Goal: Transaction & Acquisition: Purchase product/service

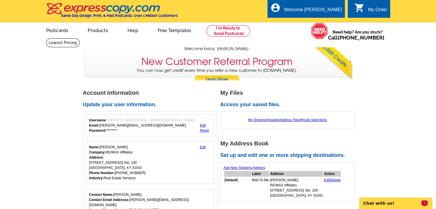
click at [378, 202] on p "Chat with us!" at bounding box center [391, 203] width 57 height 5
click at [57, 31] on link "Postcards" at bounding box center [57, 29] width 40 height 13
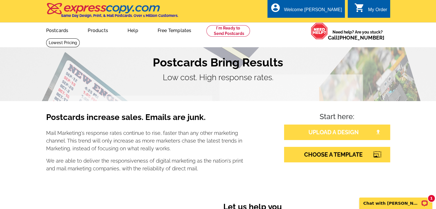
click at [314, 129] on link "UPLOAD A DESIGN" at bounding box center [337, 132] width 106 height 15
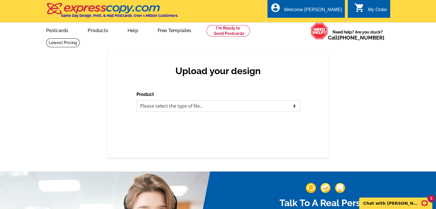
click at [217, 107] on select "Please select the type of file... Postcards Business Cards Letters and flyers G…" at bounding box center [217, 105] width 163 height 11
select select "1"
click at [136, 101] on select "Please select the type of file... Postcards Business Cards Letters and flyers G…" at bounding box center [217, 105] width 163 height 11
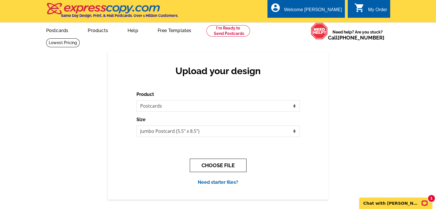
click at [212, 165] on button "CHOOSE FILE" at bounding box center [218, 165] width 57 height 13
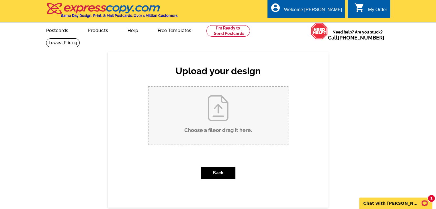
click at [214, 118] on input "Choose a file or drag it here ." at bounding box center [217, 116] width 139 height 58
type input "C:\fakepath\I’m celebrating 25 Years as Your Realtor!.pdf"
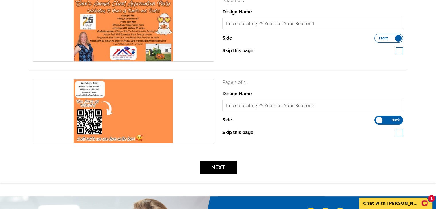
scroll to position [98, 0]
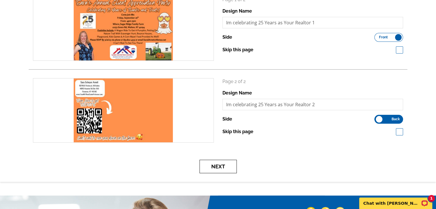
click at [218, 168] on button "Next" at bounding box center [217, 166] width 37 height 13
click at [386, 35] on label "Front Back" at bounding box center [388, 37] width 29 height 9
click at [377, 36] on input "Front Back" at bounding box center [377, 36] width 0 height 0
click at [386, 35] on label "Front Back" at bounding box center [388, 37] width 29 height 9
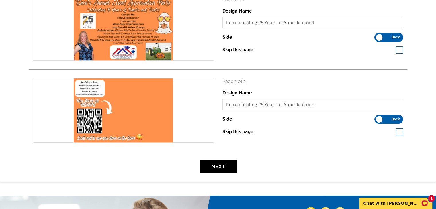
click at [377, 36] on input "Front Back" at bounding box center [377, 36] width 0 height 0
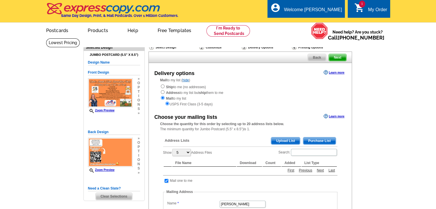
click at [212, 166] on th "File Name" at bounding box center [204, 163] width 64 height 7
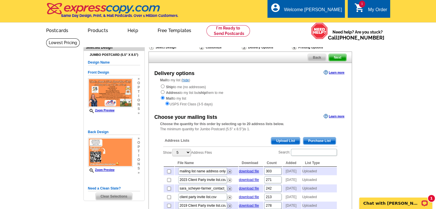
click at [285, 140] on span "Upload List" at bounding box center [285, 141] width 28 height 7
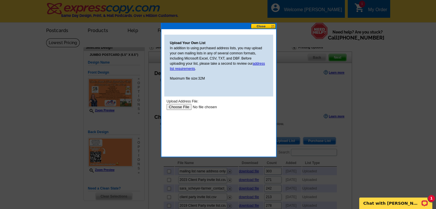
click at [187, 109] on input "file" at bounding box center [202, 107] width 73 height 6
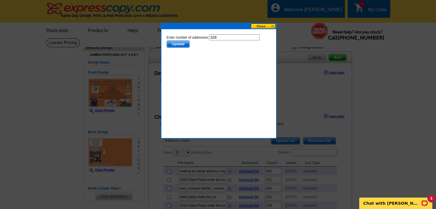
click at [180, 44] on span "Update" at bounding box center [178, 44] width 23 height 7
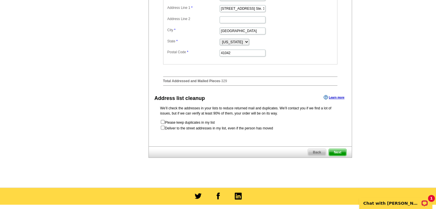
scroll to position [265, 0]
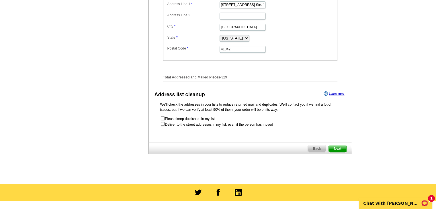
click at [340, 152] on span "Next" at bounding box center [337, 148] width 17 height 7
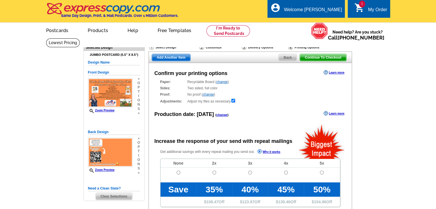
radio input "false"
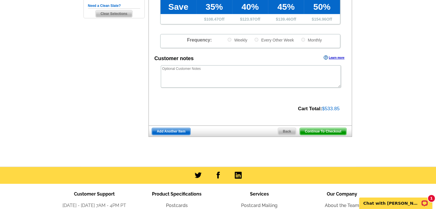
click at [315, 133] on span "Continue To Checkout" at bounding box center [323, 131] width 46 height 7
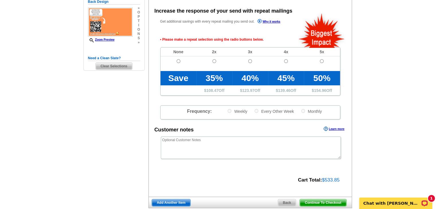
scroll to position [128, 0]
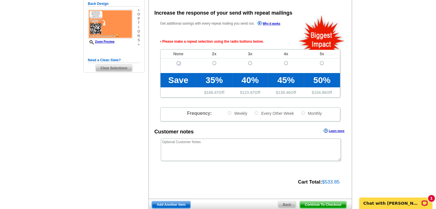
click at [178, 64] on input "radio" at bounding box center [179, 63] width 4 height 4
radio input "true"
click at [335, 203] on span "Continue To Checkout" at bounding box center [323, 204] width 46 height 7
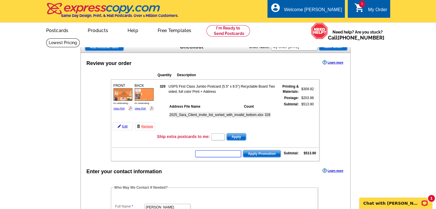
click at [220, 153] on input "text" at bounding box center [218, 153] width 46 height 7
type input "Chat20"
click at [270, 152] on span "Apply Promotion" at bounding box center [262, 153] width 38 height 7
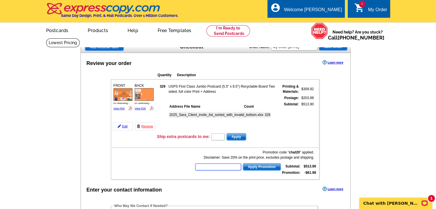
click at [231, 164] on input "text" at bounding box center [218, 167] width 46 height 7
type input "sms60r"
click at [254, 167] on span "Apply Promotion" at bounding box center [262, 167] width 38 height 7
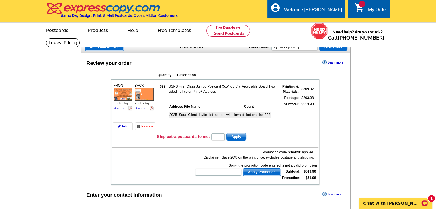
scroll to position [183, 0]
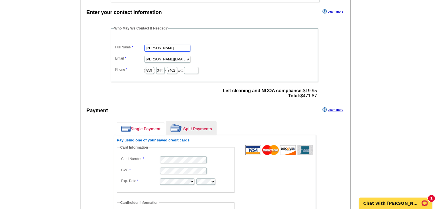
drag, startPoint x: 168, startPoint y: 47, endPoint x: 153, endPoint y: 47, distance: 15.2
click at [153, 47] on input "[PERSON_NAME]" at bounding box center [167, 48] width 46 height 7
type input "[PERSON_NAME]"
drag, startPoint x: 171, startPoint y: 66, endPoint x: 164, endPoint y: 67, distance: 7.2
click at [164, 67] on input "344" at bounding box center [160, 70] width 8 height 7
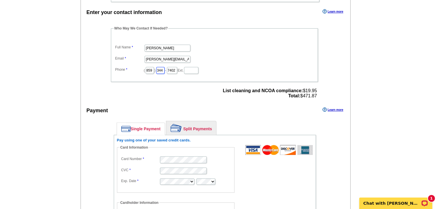
type input "3"
type input "802"
type input "4735"
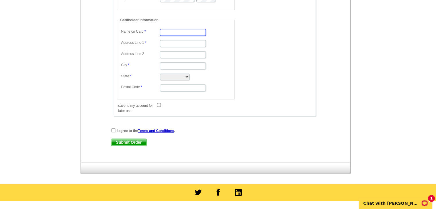
click at [197, 29] on input "Name on Card" at bounding box center [183, 32] width 46 height 7
type input "[PERSON_NAME]"
type input "[STREET_ADDRESS]"
type input "Florence"
select select "KY"
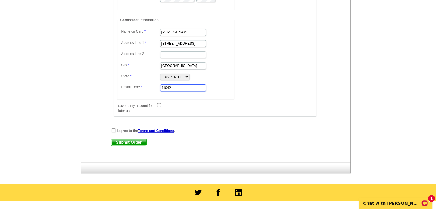
type input "41042"
click at [112, 128] on input "checkbox" at bounding box center [113, 130] width 4 height 4
checkbox input "true"
click at [126, 139] on span "Submit Order" at bounding box center [128, 142] width 35 height 7
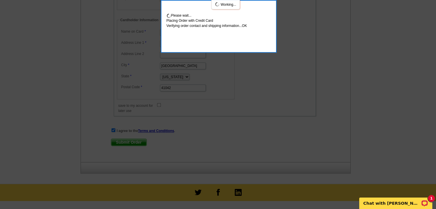
scroll to position [397, 0]
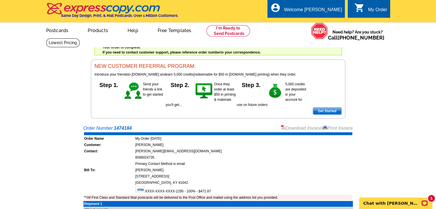
scroll to position [183, 0]
